Goal: Task Accomplishment & Management: Manage account settings

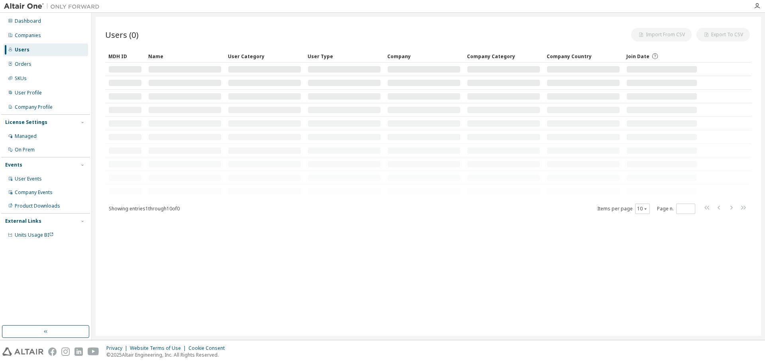
click at [20, 63] on div "Orders" at bounding box center [23, 64] width 17 height 6
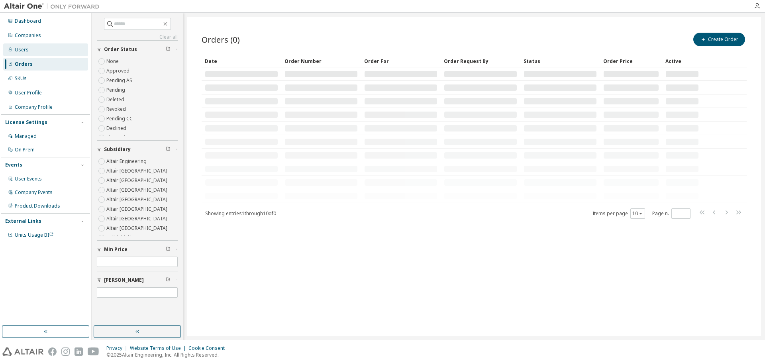
click at [14, 52] on div "Users" at bounding box center [45, 49] width 85 height 13
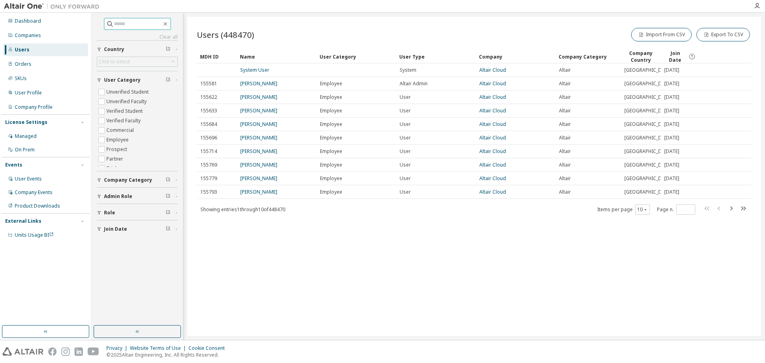
click at [114, 27] on input "text" at bounding box center [138, 24] width 48 height 8
click at [100, 180] on icon "button" at bounding box center [99, 180] width 5 height 5
click at [118, 26] on input "text" at bounding box center [138, 24] width 48 height 8
type input "****"
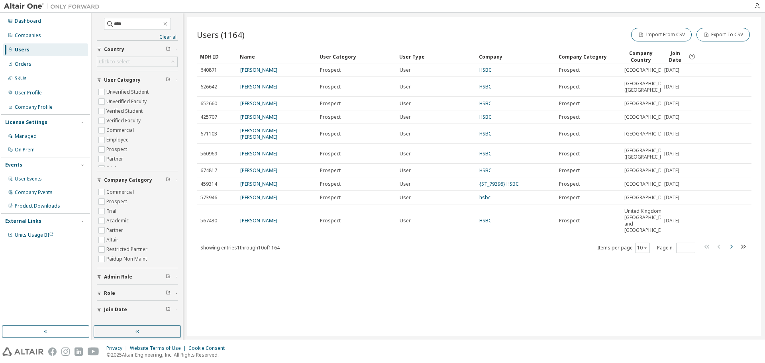
click at [733, 247] on icon "button" at bounding box center [731, 247] width 2 height 4
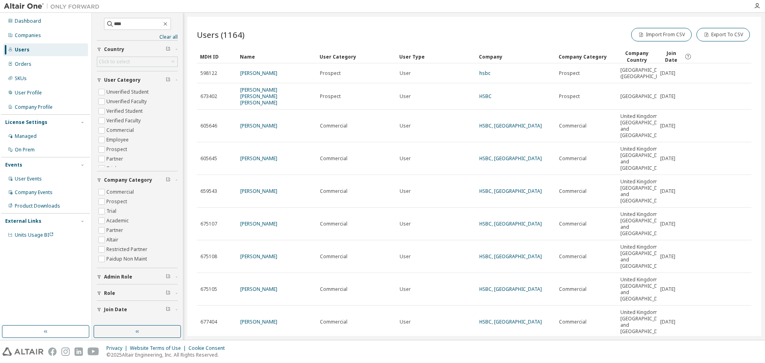
click at [547, 33] on div "Import From CSV Export To CSV" at bounding box center [612, 34] width 277 height 17
click at [731, 36] on button "Export To CSV" at bounding box center [722, 35] width 53 height 14
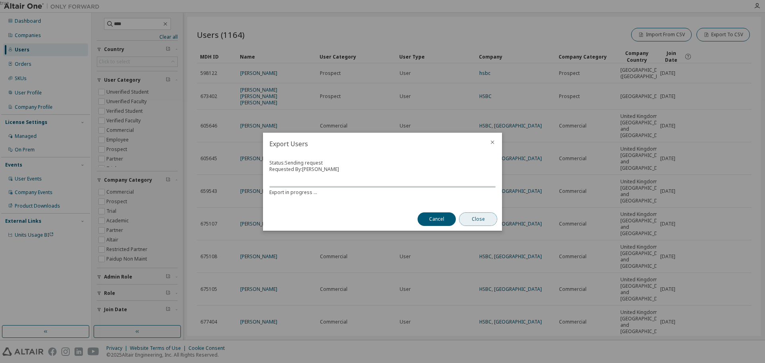
click at [479, 221] on button "Close" at bounding box center [478, 219] width 38 height 14
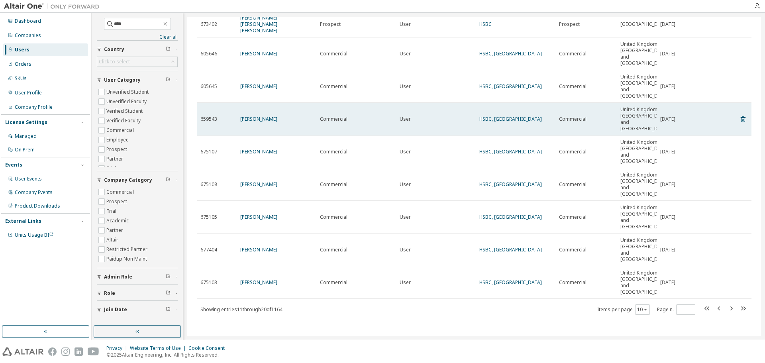
scroll to position [110, 0]
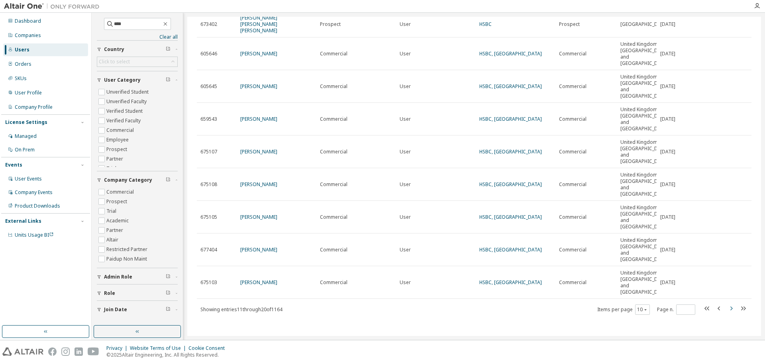
click at [728, 310] on icon "button" at bounding box center [731, 309] width 10 height 10
click at [726, 313] on icon "button" at bounding box center [731, 309] width 10 height 10
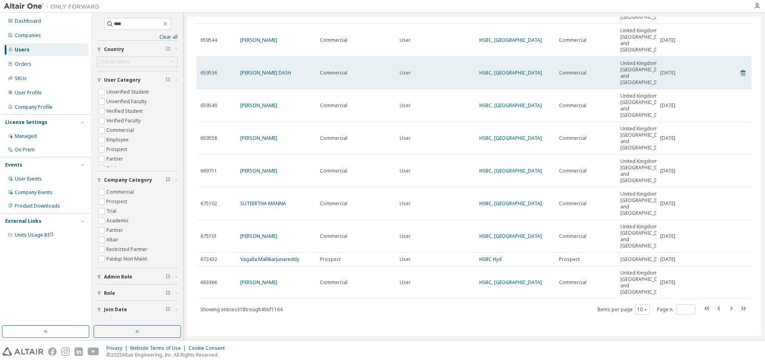
scroll to position [129, 0]
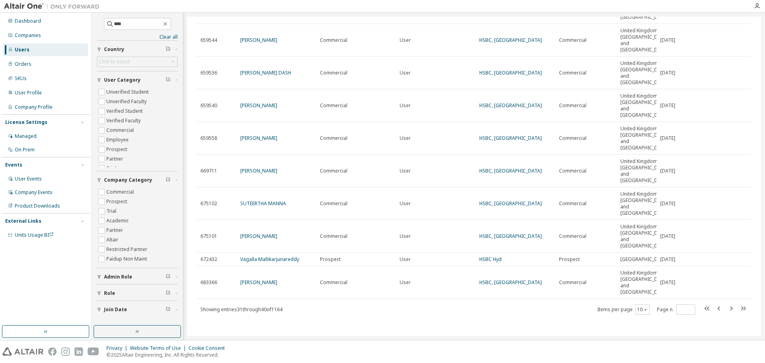
drag, startPoint x: 728, startPoint y: 310, endPoint x: 588, endPoint y: 326, distance: 140.3
click at [588, 326] on div "Users (1164) Import From CSV Export To CSV Clear Load Save Save As Field Operat…" at bounding box center [474, 176] width 574 height 319
click at [727, 308] on icon "button" at bounding box center [731, 309] width 10 height 10
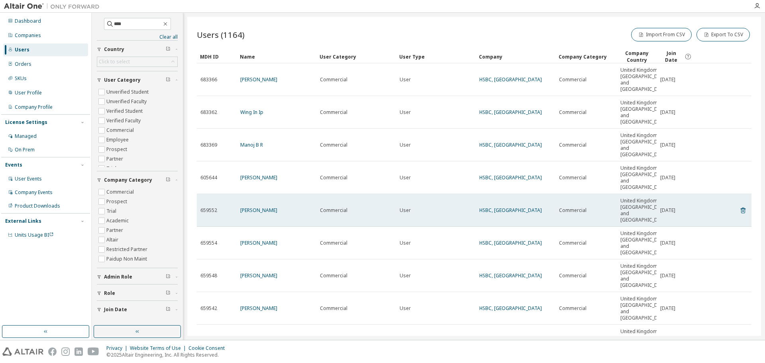
scroll to position [155, 0]
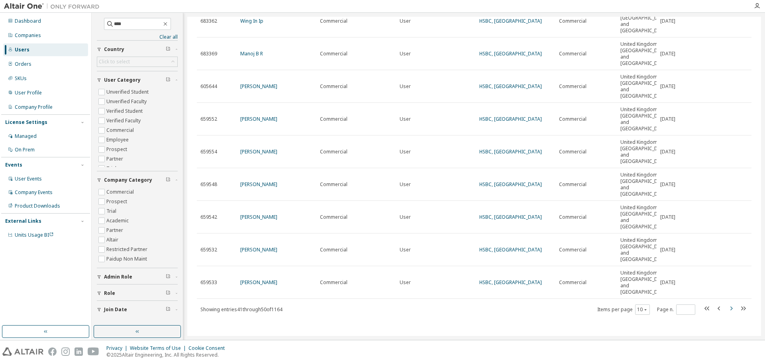
click at [730, 310] on icon "button" at bounding box center [731, 308] width 2 height 4
type input "*"
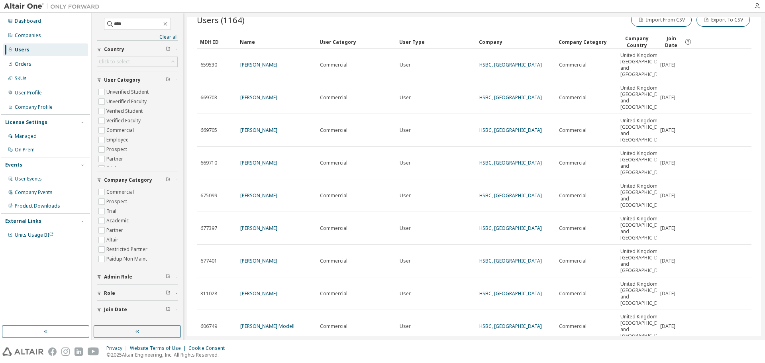
scroll to position [0, 0]
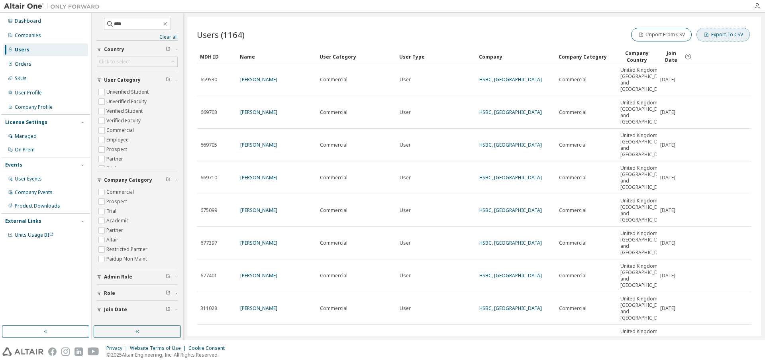
click at [735, 35] on button "Export To CSV" at bounding box center [722, 35] width 53 height 14
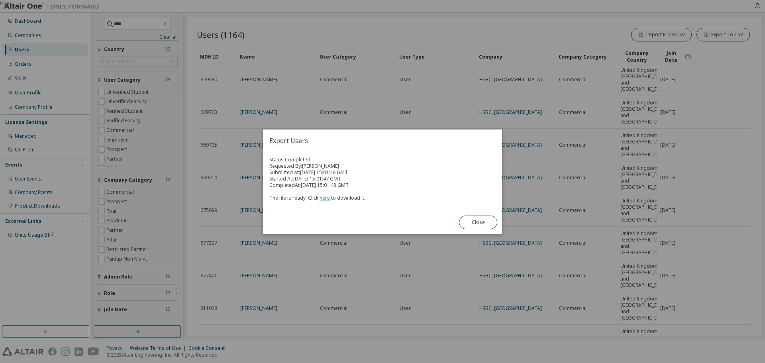
click at [325, 200] on link "here" at bounding box center [325, 197] width 10 height 7
click at [480, 220] on button "Close" at bounding box center [478, 223] width 38 height 14
